Goal: Subscribe to service/newsletter

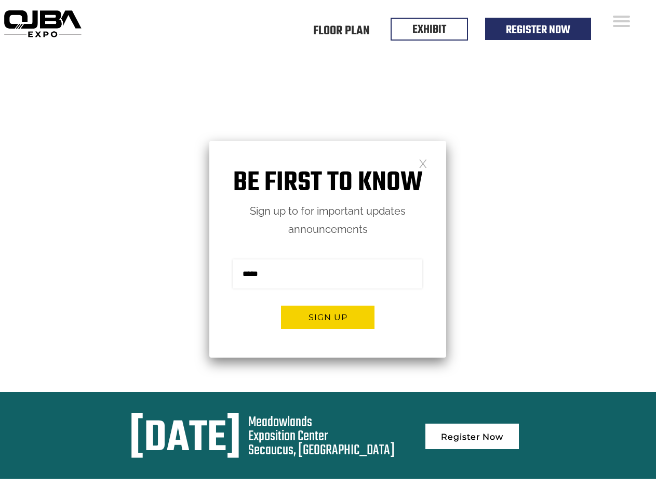
click at [328, 249] on form "Sign me up for the newsletter! ******* Sign up" at bounding box center [327, 297] width 237 height 119
click at [328, 317] on button "Sign up" at bounding box center [327, 316] width 93 height 23
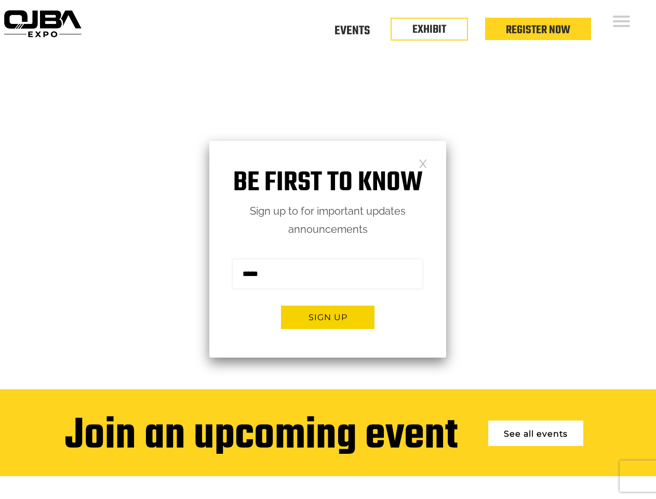
click at [328, 249] on form "Sign me up for the newsletter! ******* Sign up" at bounding box center [327, 297] width 237 height 119
click at [328, 317] on button "Sign up" at bounding box center [327, 316] width 93 height 23
